Goal: Information Seeking & Learning: Find specific fact

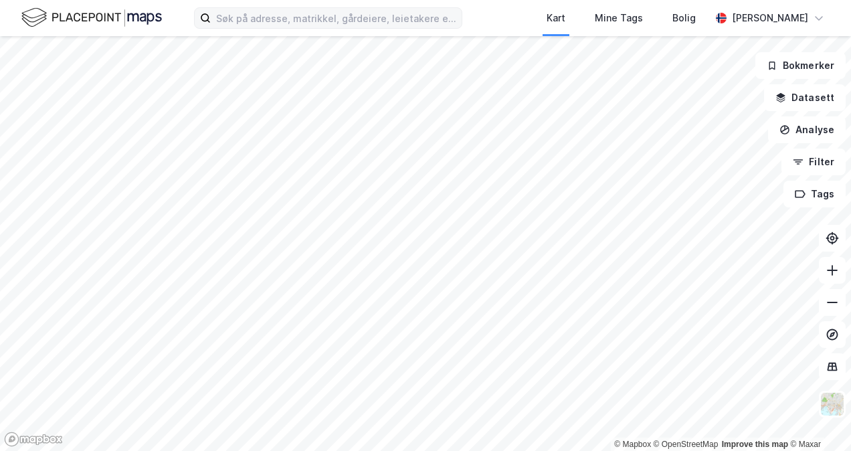
click at [255, 33] on div "Kart Mine Tags Bolig [PERSON_NAME]" at bounding box center [425, 18] width 851 height 36
click at [259, 21] on input at bounding box center [336, 18] width 251 height 20
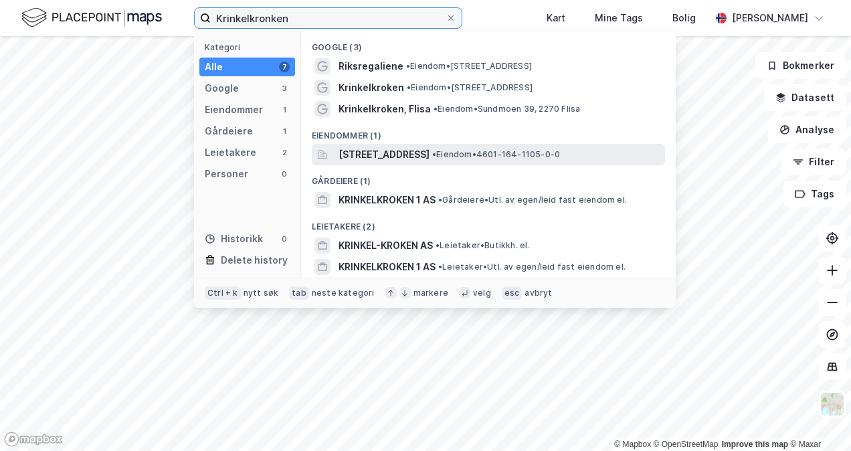
type input "Krinkelkronken"
click at [376, 152] on span "[STREET_ADDRESS]" at bounding box center [383, 154] width 91 height 16
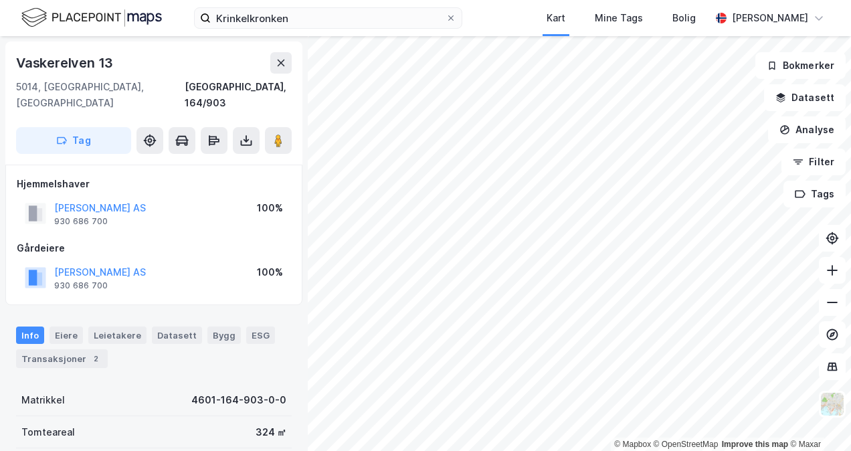
drag, startPoint x: 182, startPoint y: 186, endPoint x: 50, endPoint y: 187, distance: 131.8
click at [50, 197] on div "Bruvik Eiendommer AS 930 686 700 100%" at bounding box center [154, 213] width 274 height 32
copy button "[PERSON_NAME] AS"
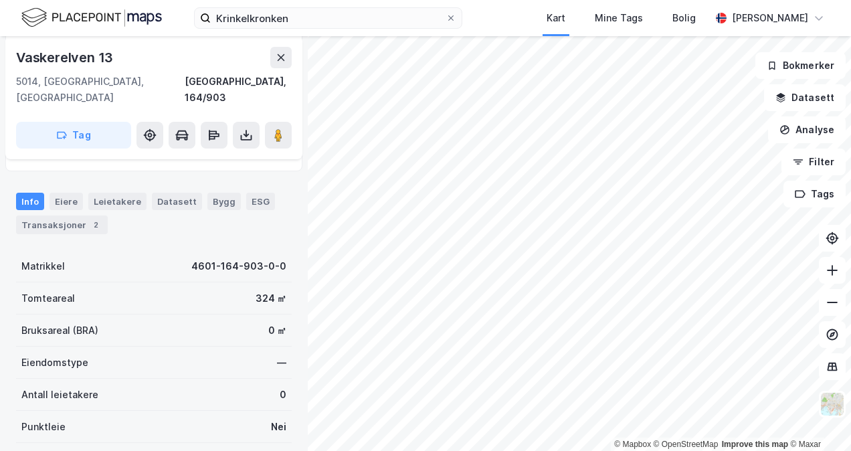
scroll to position [78, 0]
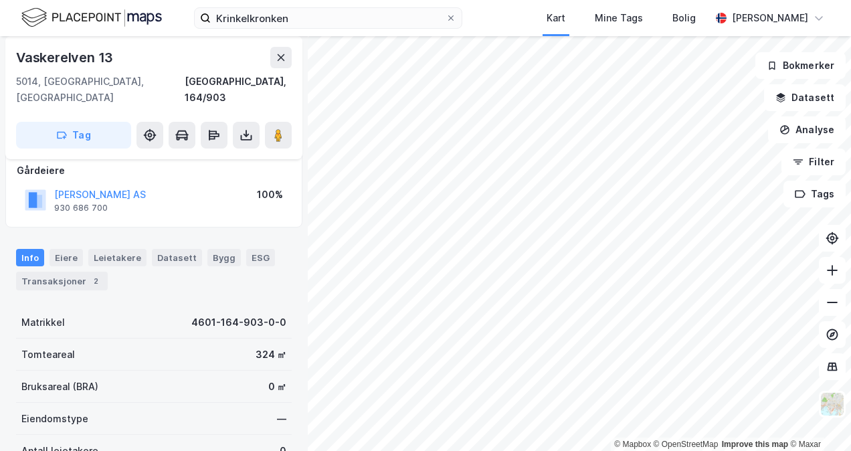
drag, startPoint x: 175, startPoint y: 181, endPoint x: 36, endPoint y: 183, distance: 139.1
click at [36, 184] on div "Bruvik Eiendommer AS 930 686 700 100%" at bounding box center [154, 200] width 274 height 32
copy button "[PERSON_NAME] AS"
click at [144, 196] on div "Bruvik Eiendommer AS 930 686 700" at bounding box center [100, 200] width 92 height 27
drag, startPoint x: 140, startPoint y: 195, endPoint x: 55, endPoint y: 194, distance: 84.9
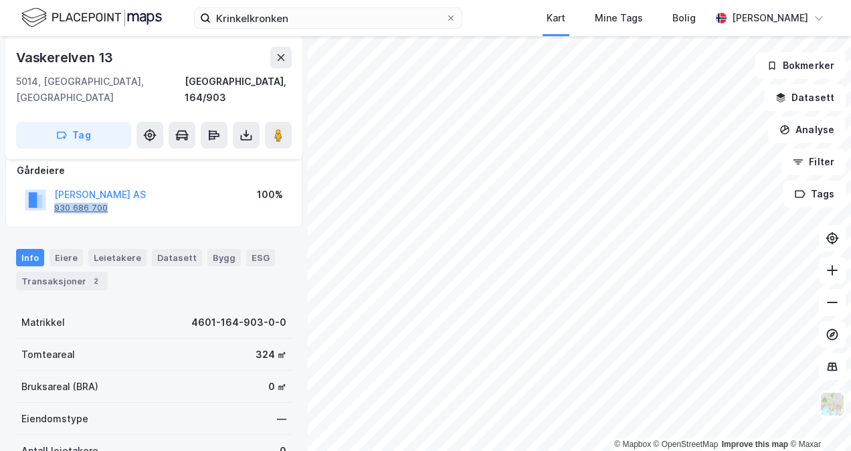
click at [55, 194] on div "Bruvik Eiendommer AS 930 686 700" at bounding box center [100, 200] width 92 height 27
copy div "930 686 700"
